Goal: Task Accomplishment & Management: Use online tool/utility

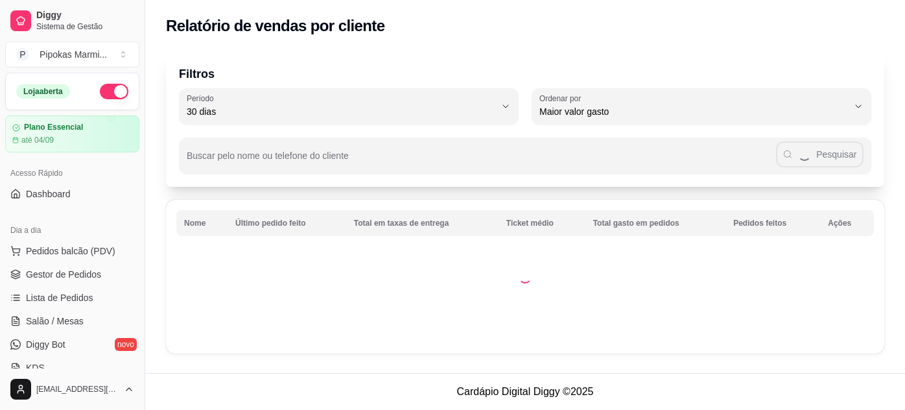
select select "30"
select select "HIGHEST_TOTAL_SPENT_WITH_ORDERS"
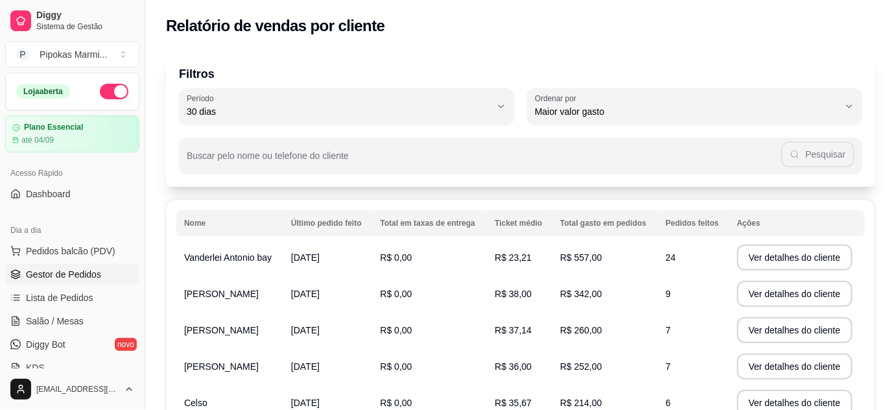
click at [88, 276] on span "Gestor de Pedidos" at bounding box center [63, 274] width 75 height 13
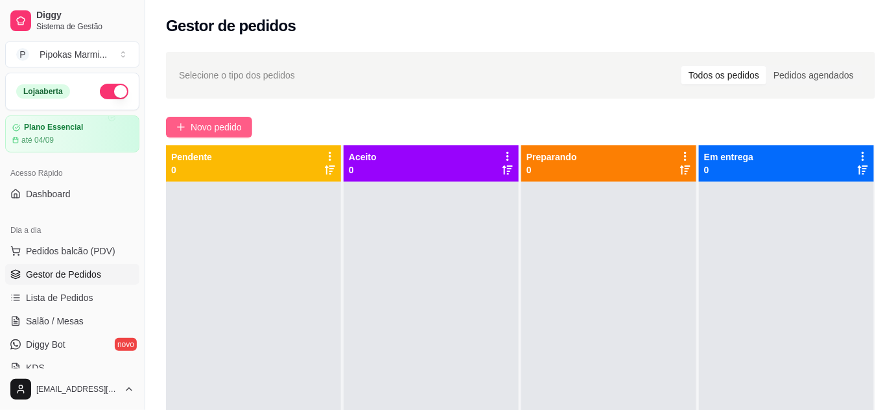
click at [218, 128] on span "Novo pedido" at bounding box center [216, 127] width 51 height 14
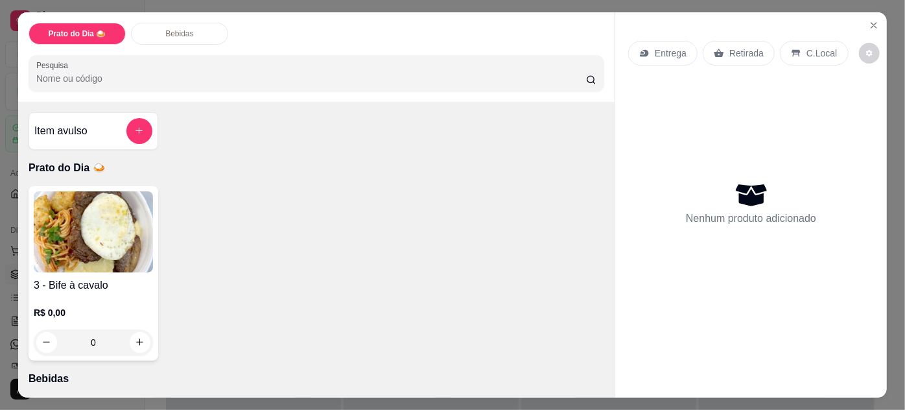
click at [138, 261] on img at bounding box center [93, 231] width 119 height 81
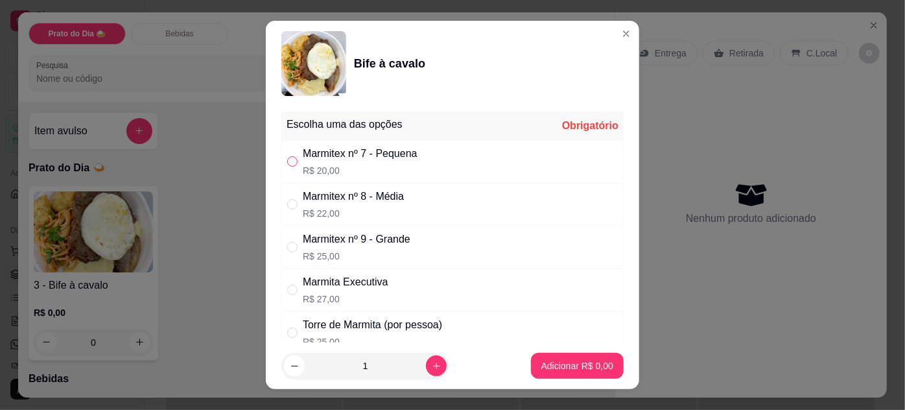
click at [290, 159] on input "" at bounding box center [292, 161] width 10 height 10
radio input "true"
click at [574, 357] on button "Adicionar R$ 20,00" at bounding box center [575, 366] width 98 height 26
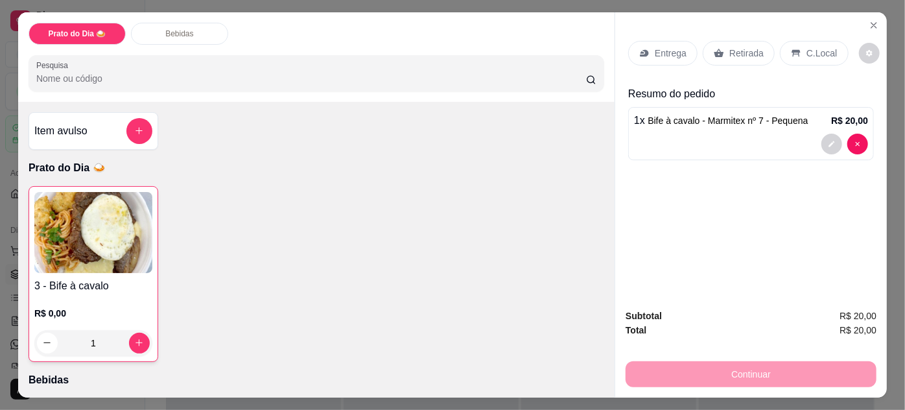
type input "1"
click at [735, 47] on p "Retirada" at bounding box center [746, 53] width 34 height 13
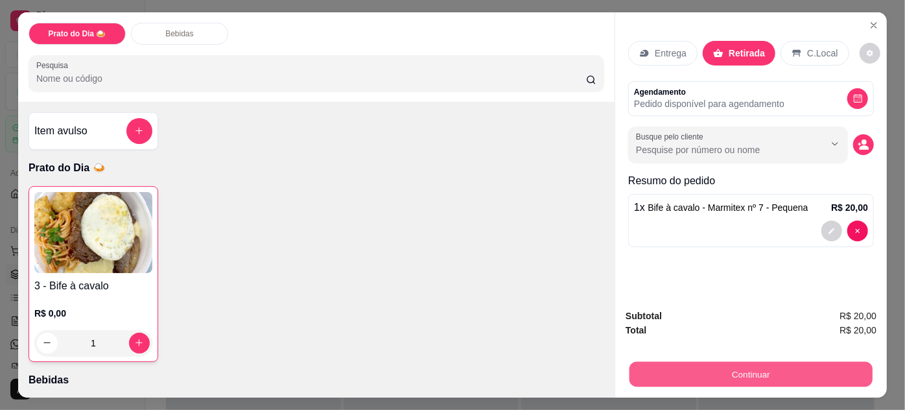
click at [759, 371] on button "Continuar" at bounding box center [751, 374] width 243 height 25
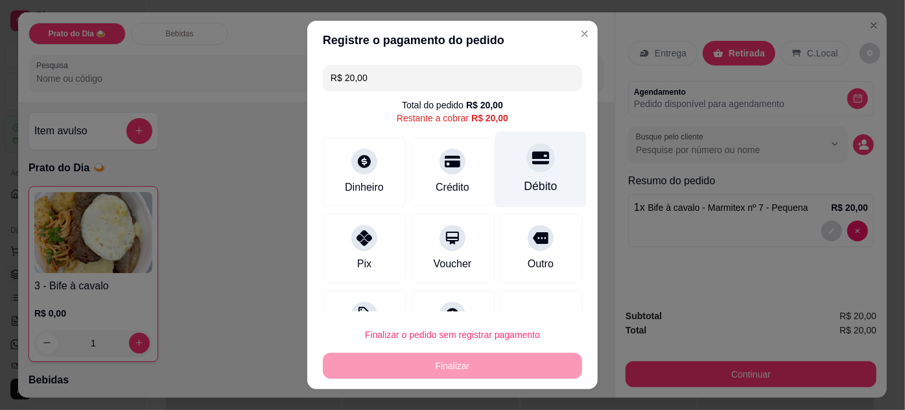
click at [532, 165] on icon at bounding box center [540, 157] width 17 height 17
type input "R$ 0,00"
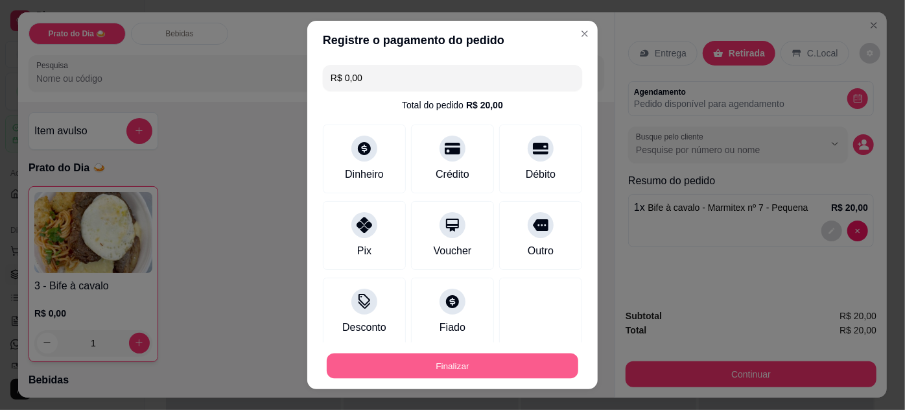
click at [467, 364] on button "Finalizar" at bounding box center [453, 365] width 252 height 25
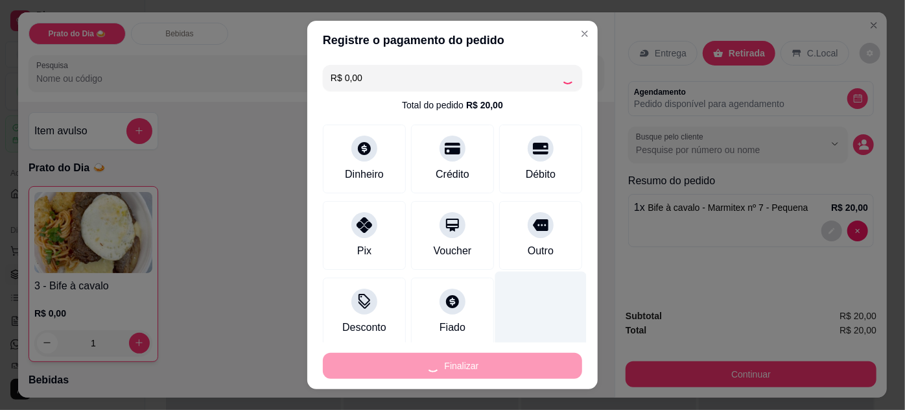
type input "0"
type input "-R$ 20,00"
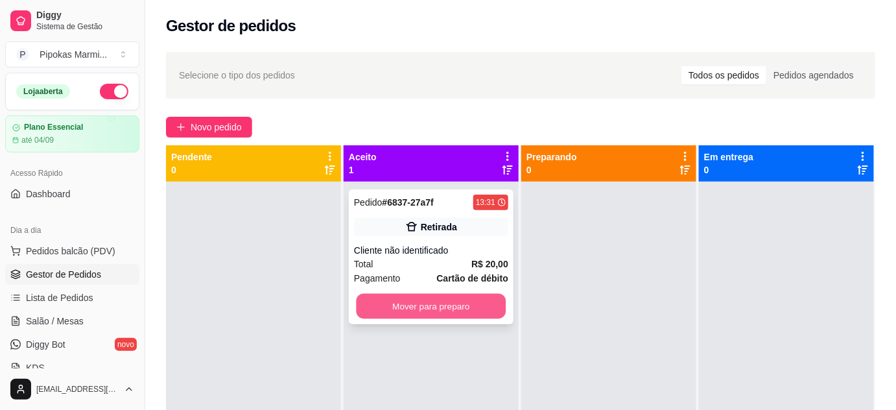
click at [478, 306] on button "Mover para preparo" at bounding box center [432, 306] width 150 height 25
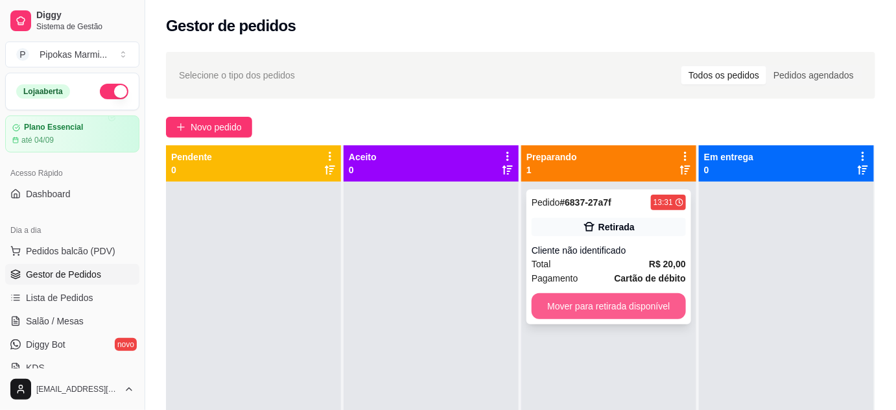
click at [613, 304] on button "Mover para retirada disponível" at bounding box center [609, 306] width 154 height 26
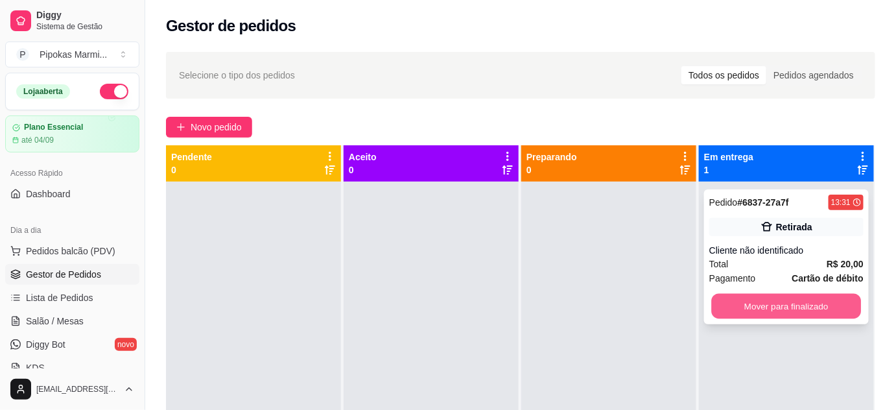
click at [720, 304] on button "Mover para finalizado" at bounding box center [787, 306] width 150 height 25
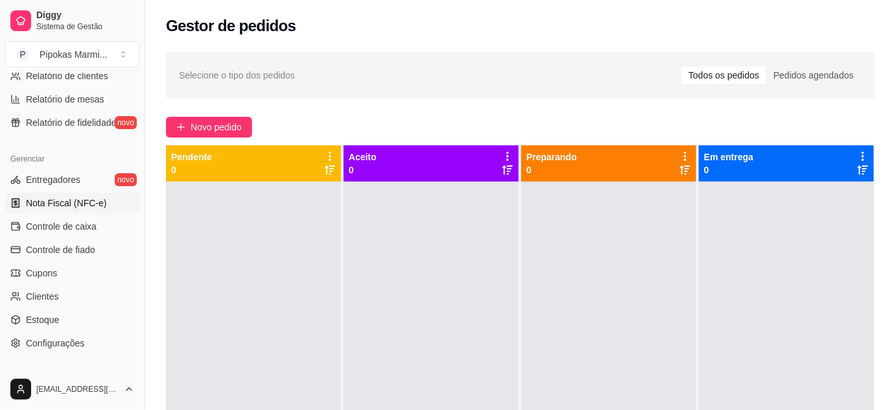
scroll to position [471, 0]
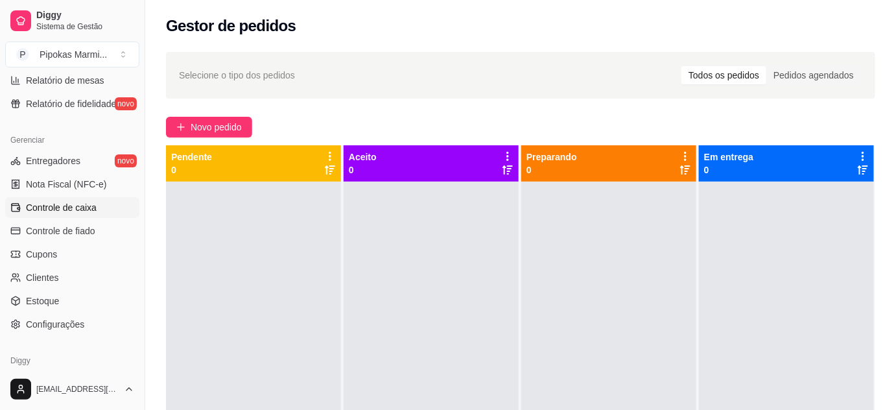
click at [86, 204] on span "Controle de caixa" at bounding box center [61, 207] width 71 height 13
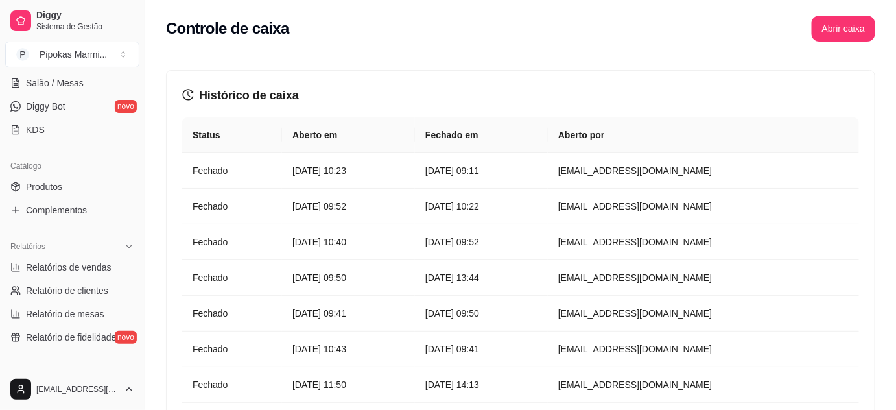
scroll to position [235, 0]
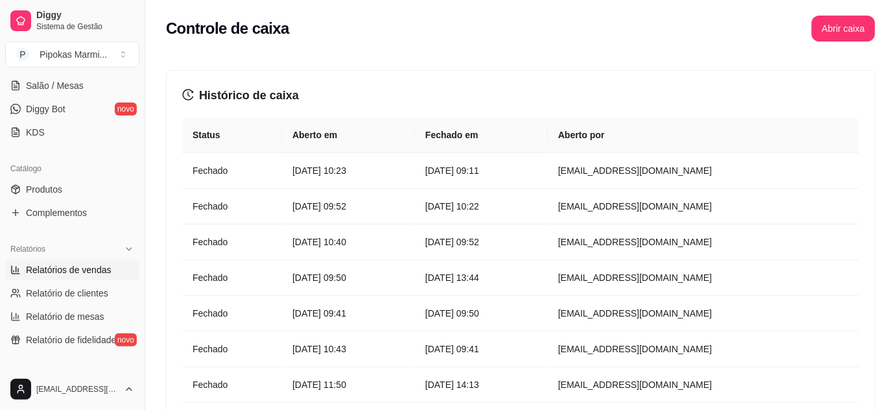
click at [102, 268] on span "Relatórios de vendas" at bounding box center [69, 269] width 86 height 13
select select "ALL"
select select "0"
